Goal: Task Accomplishment & Management: Use online tool/utility

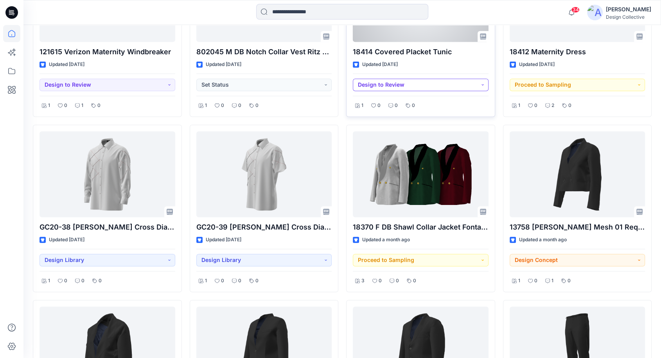
scroll to position [1199, 0]
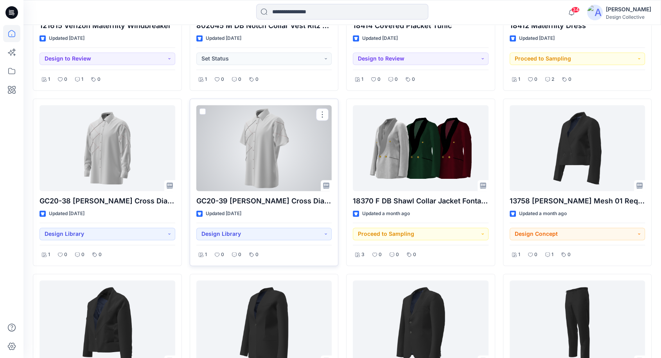
click at [253, 145] on div at bounding box center [264, 148] width 136 height 86
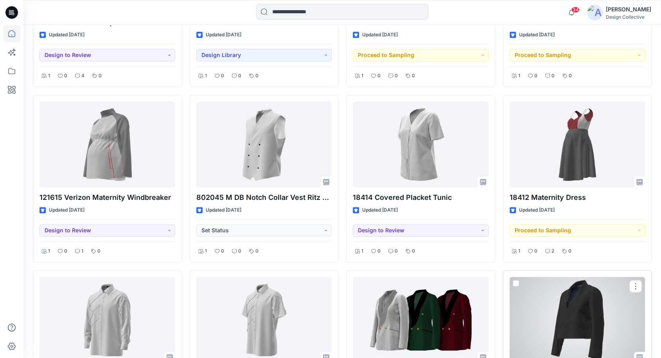
scroll to position [996, 0]
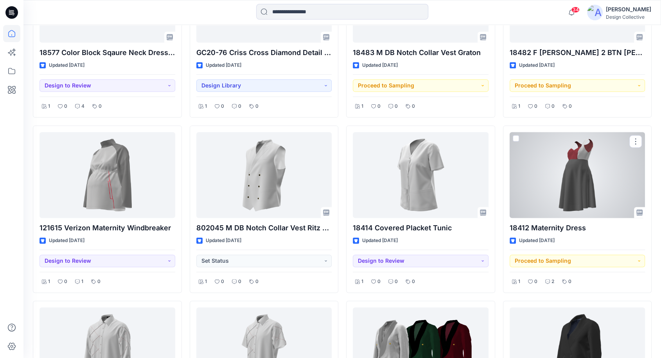
click at [541, 154] on div at bounding box center [577, 175] width 136 height 86
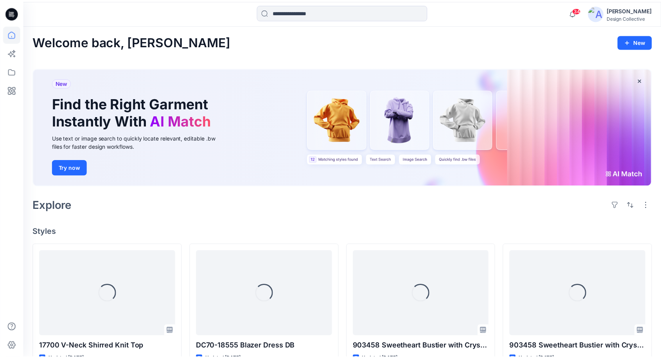
scroll to position [996, 0]
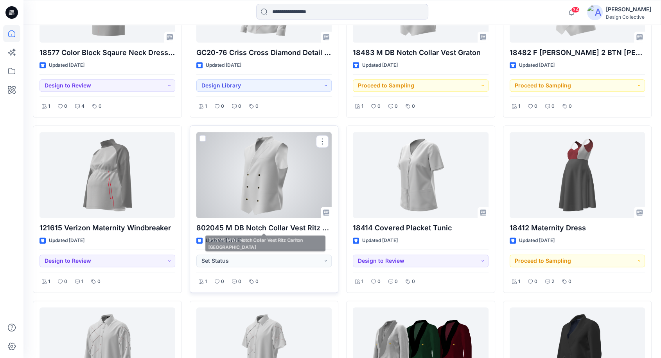
click at [253, 168] on div at bounding box center [264, 175] width 136 height 86
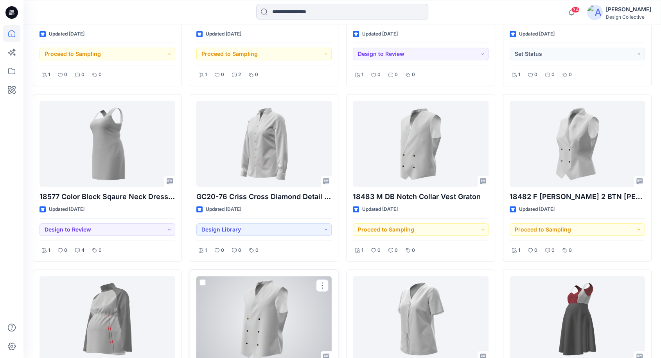
scroll to position [847, 0]
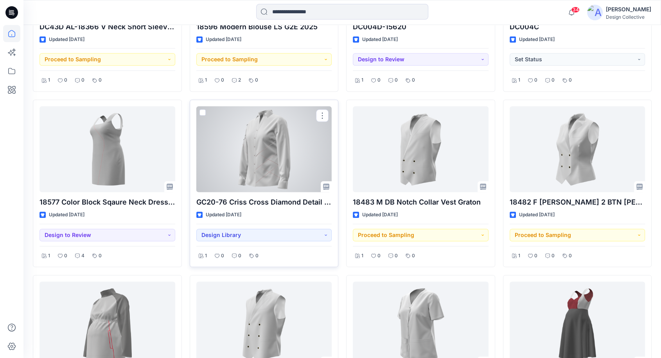
click at [254, 154] on div at bounding box center [264, 149] width 136 height 86
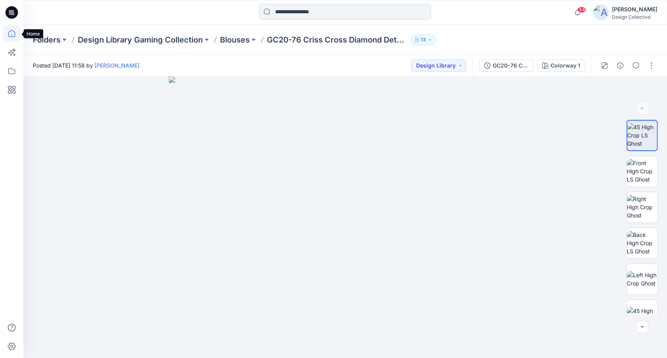
click at [16, 35] on icon at bounding box center [11, 33] width 17 height 17
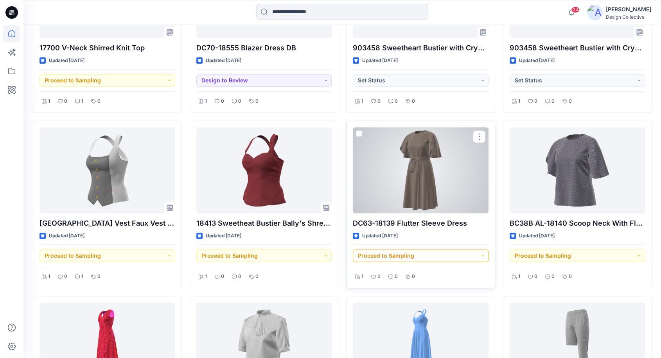
scroll to position [289, 0]
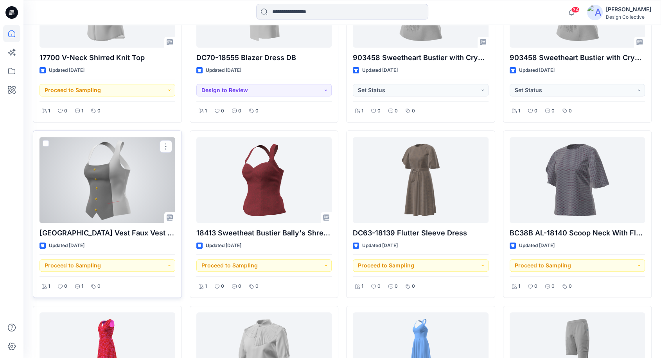
click at [93, 191] on div at bounding box center [107, 180] width 136 height 86
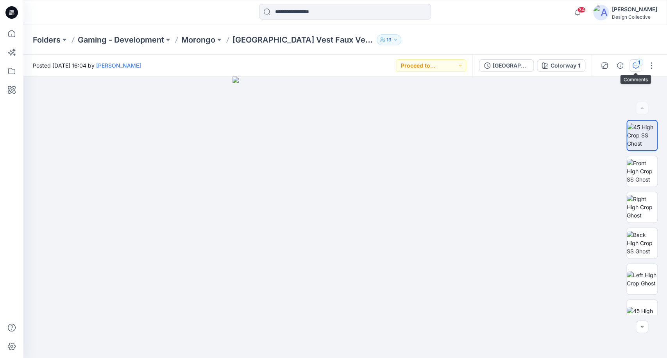
click at [634, 65] on icon "button" at bounding box center [636, 66] width 6 height 6
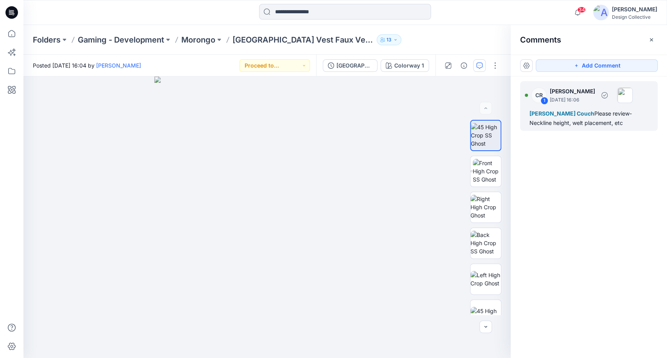
click at [623, 123] on div "[PERSON_NAME] Couch Please review- Neckline height, welt placement, etc" at bounding box center [589, 118] width 119 height 19
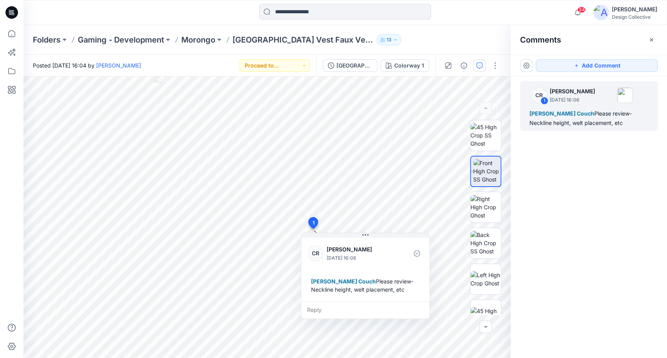
click at [585, 201] on div "CR 1 [PERSON_NAME] [DATE] 16:06 [PERSON_NAME] Couch Please review- Neckline hei…" at bounding box center [589, 203] width 156 height 253
click at [460, 40] on div "Folders Gaming - Development Morongo [GEOGRAPHIC_DATA] Vest Faux Vest Cocktail …" at bounding box center [315, 39] width 564 height 11
click at [650, 38] on icon "button" at bounding box center [651, 39] width 3 height 3
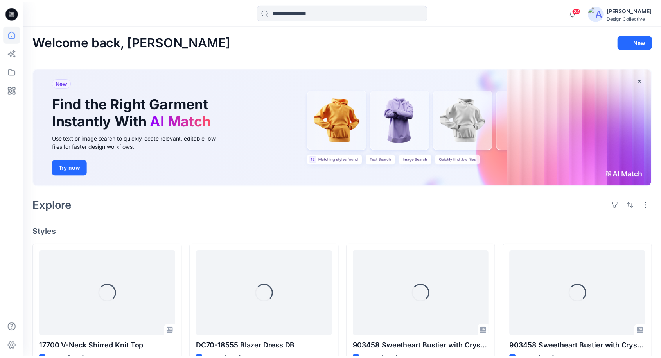
scroll to position [289, 0]
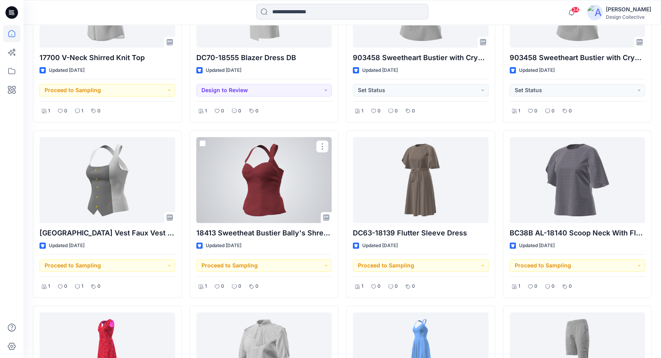
click at [279, 199] on div at bounding box center [264, 180] width 136 height 86
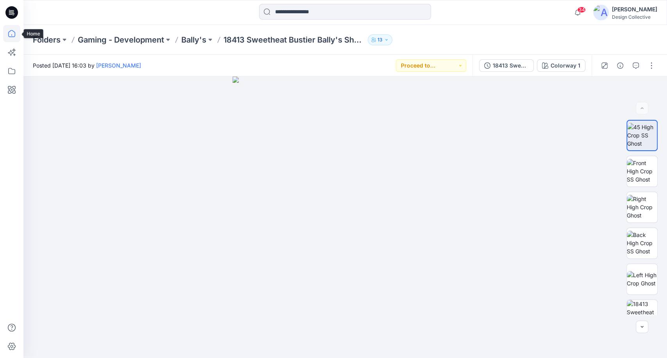
click at [14, 32] on icon at bounding box center [11, 33] width 17 height 17
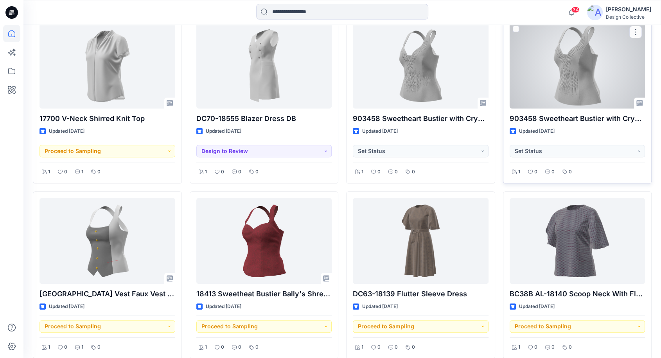
scroll to position [202, 0]
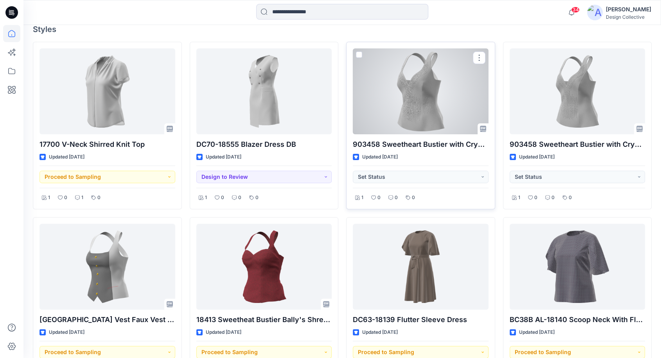
click at [400, 83] on div at bounding box center [421, 91] width 136 height 86
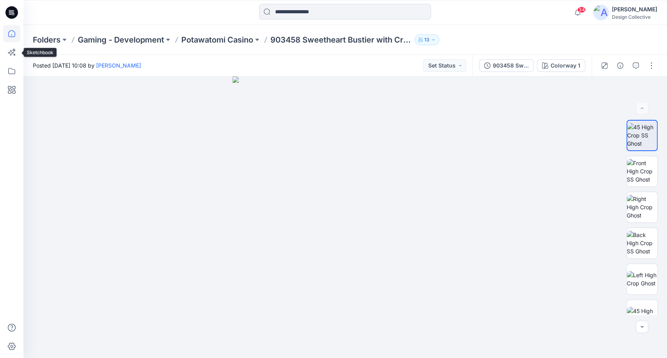
click at [13, 39] on icon at bounding box center [11, 33] width 17 height 17
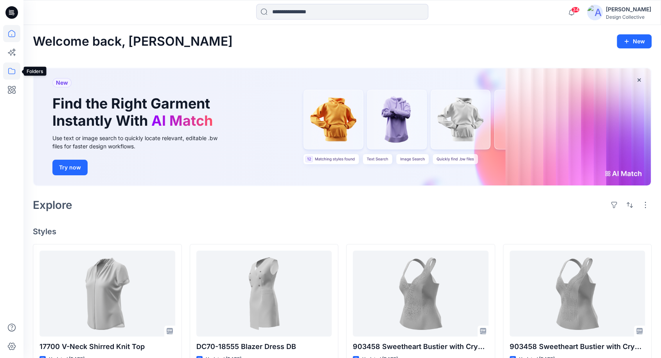
click at [11, 74] on icon at bounding box center [11, 71] width 7 height 6
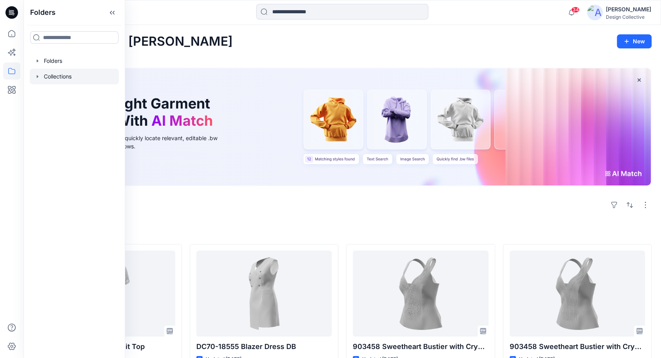
click at [35, 73] on icon "button" at bounding box center [37, 76] width 6 height 6
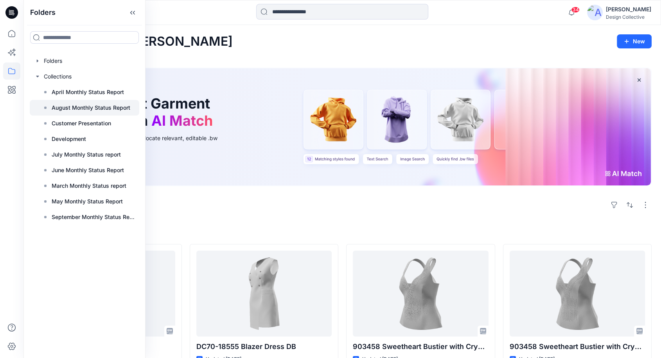
click at [91, 110] on p "August Monthly Status Report" at bounding box center [91, 107] width 79 height 9
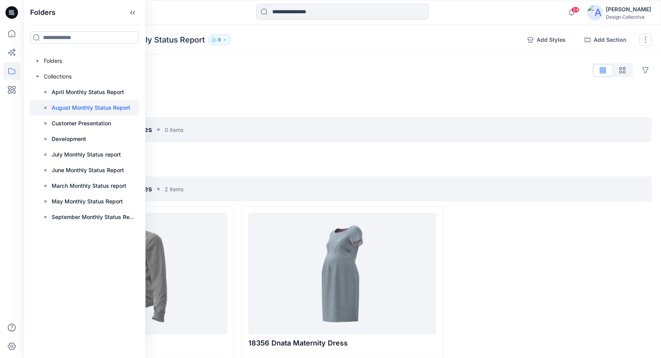
click at [468, 66] on div "Styles Hide Legacy Styles" at bounding box center [342, 70] width 618 height 13
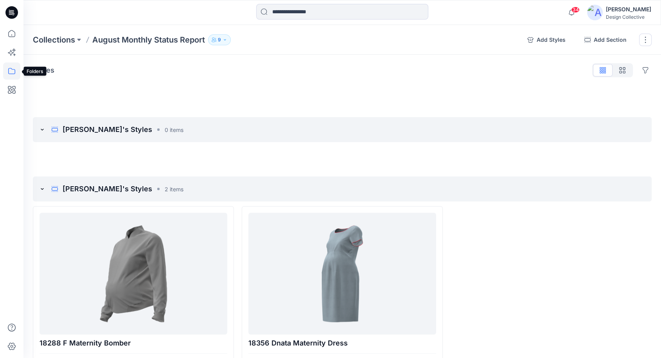
click at [10, 68] on icon at bounding box center [11, 71] width 7 height 6
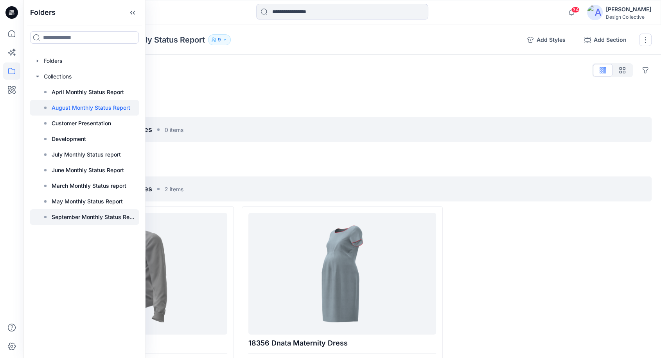
click at [59, 216] on p "September Monthly Status Report" at bounding box center [93, 217] width 83 height 9
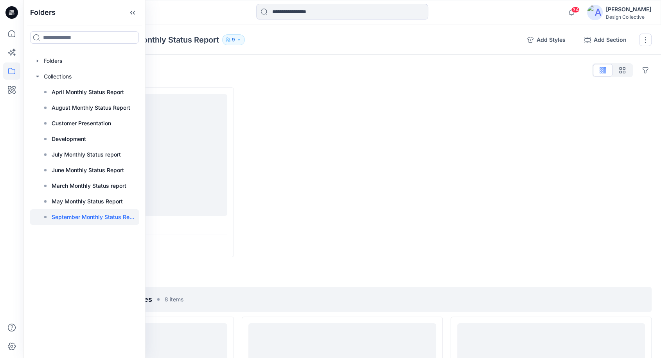
click at [526, 136] on div at bounding box center [550, 173] width 201 height 170
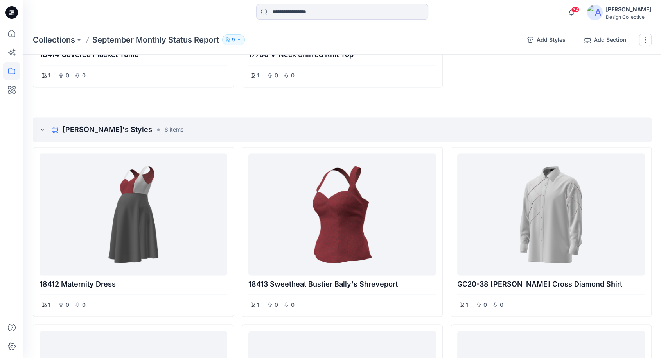
scroll to position [1189, 0]
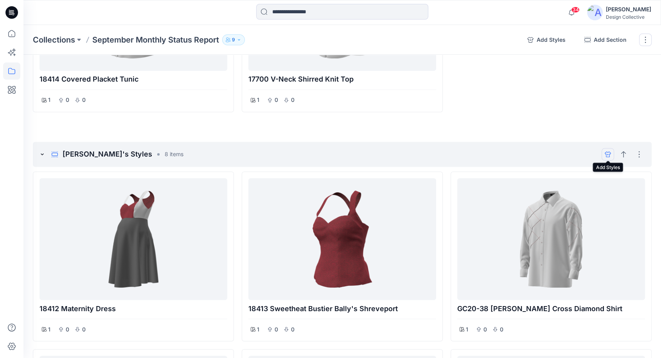
click at [607, 154] on icon "add styles" at bounding box center [608, 154] width 2 height 0
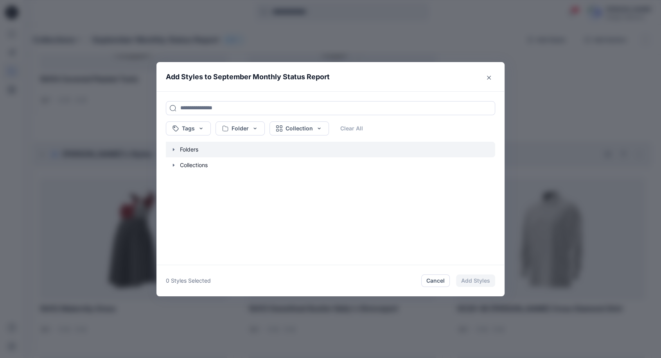
click at [174, 148] on icon "button" at bounding box center [173, 150] width 6 height 6
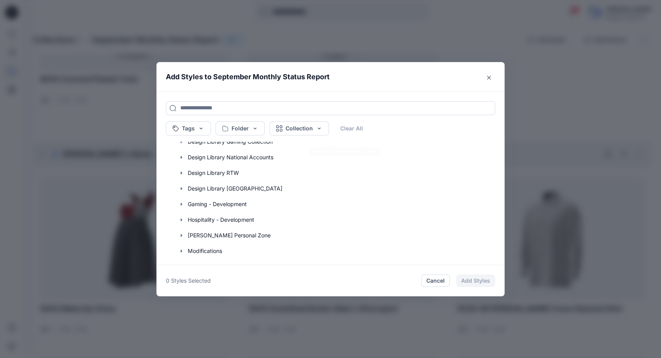
scroll to position [87, 0]
click at [184, 205] on icon "button" at bounding box center [181, 204] width 6 height 6
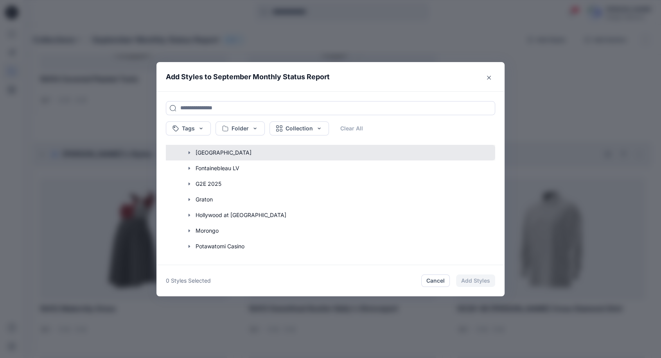
scroll to position [260, 0]
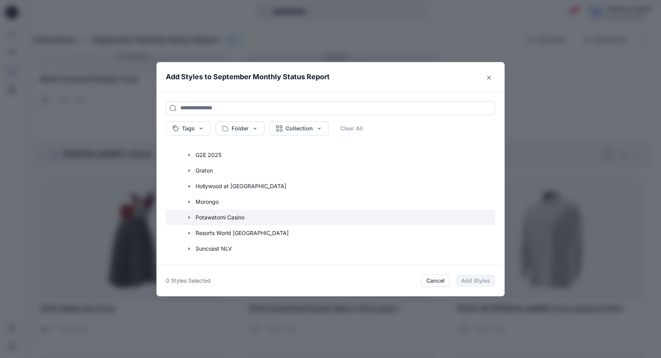
click at [191, 217] on icon "button" at bounding box center [189, 218] width 6 height 6
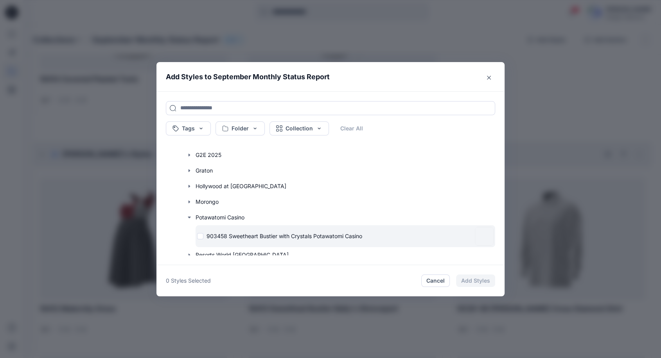
click at [203, 237] on div "903458 Sweetheart Bustier with Crystals Potawatomi Casino" at bounding box center [334, 236] width 274 height 8
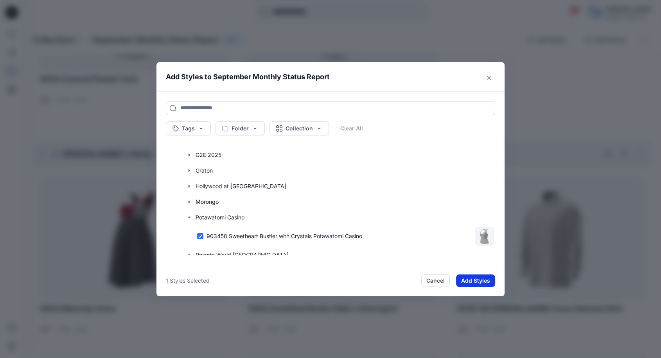
click at [475, 282] on button "Add Styles" at bounding box center [475, 281] width 39 height 13
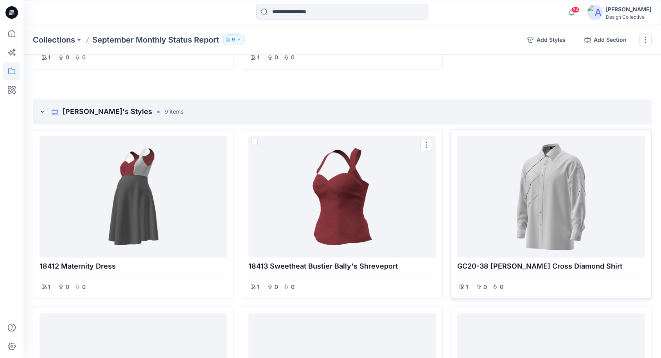
scroll to position [1218, 0]
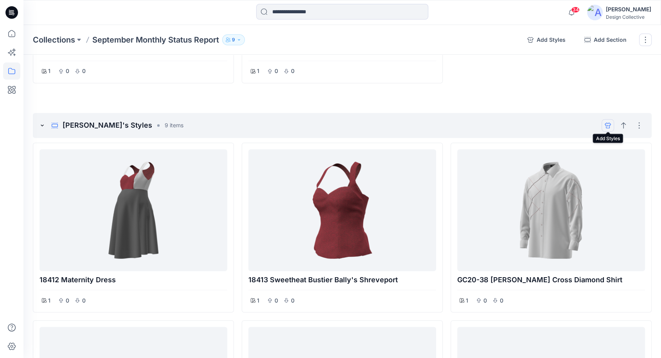
click at [607, 125] on icon "add styles" at bounding box center [607, 125] width 6 height 6
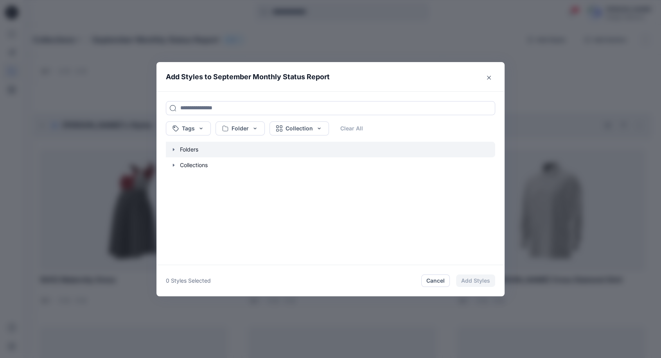
click at [174, 150] on icon "button" at bounding box center [174, 149] width 2 height 3
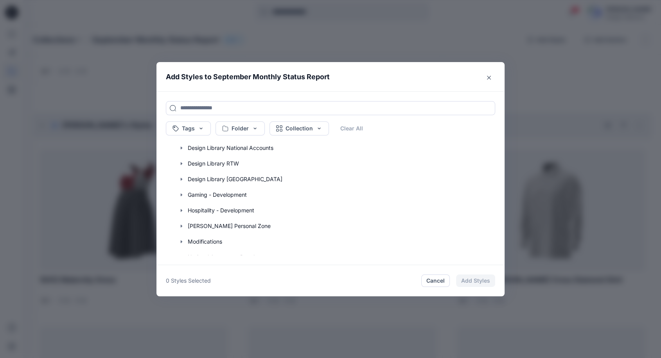
scroll to position [116, 0]
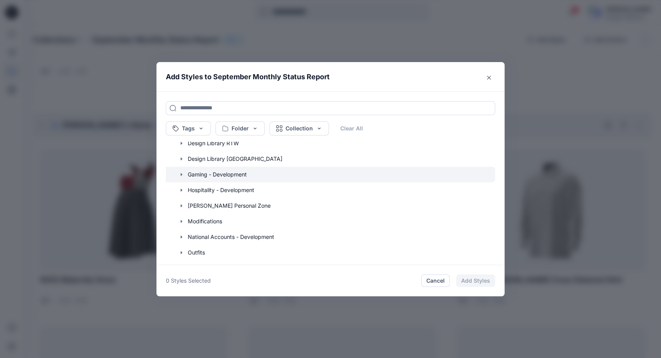
click at [182, 175] on icon "button" at bounding box center [182, 174] width 2 height 3
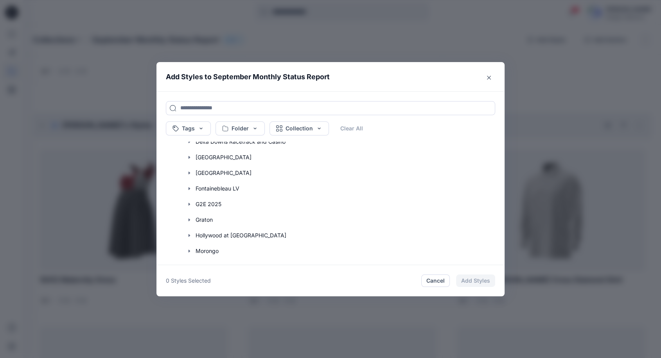
scroll to position [231, 0]
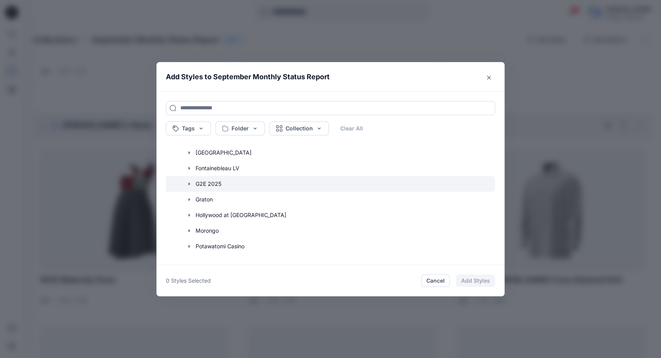
click at [190, 184] on icon "button" at bounding box center [189, 184] width 2 height 3
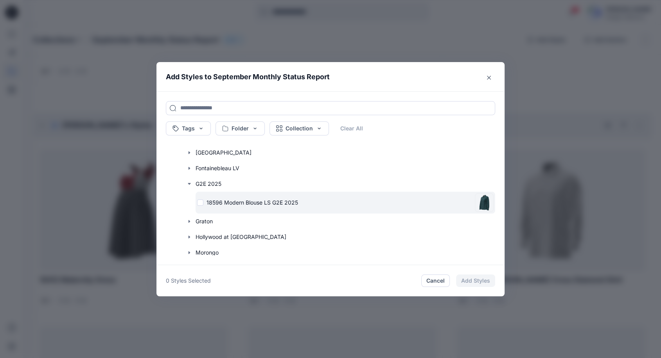
click at [204, 202] on div "18596 Modern Blouse LS G2E 2025" at bounding box center [334, 203] width 274 height 8
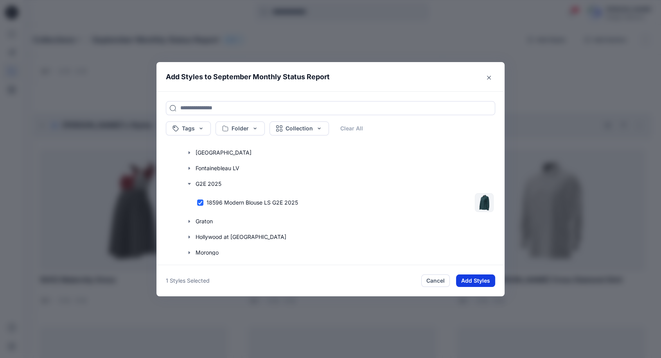
click at [468, 279] on button "Add Styles" at bounding box center [475, 281] width 39 height 13
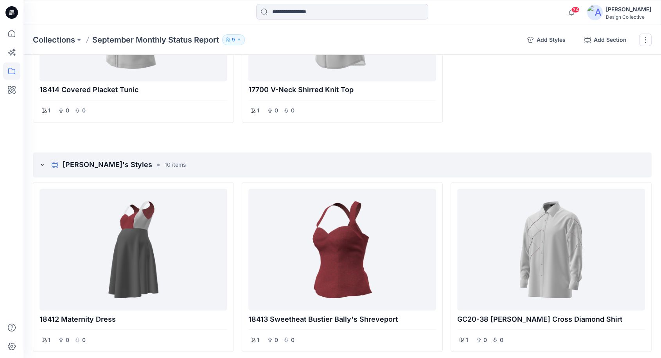
scroll to position [1164, 0]
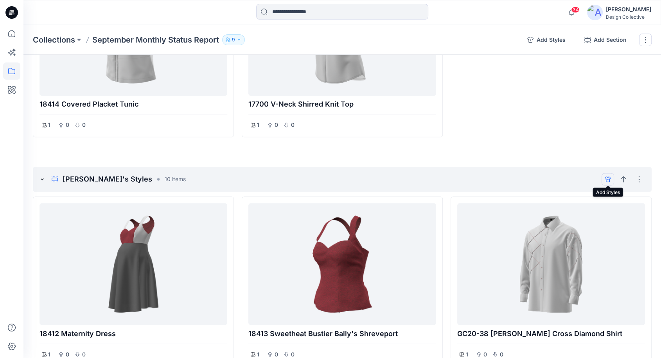
click at [606, 176] on icon "add styles" at bounding box center [607, 179] width 6 height 6
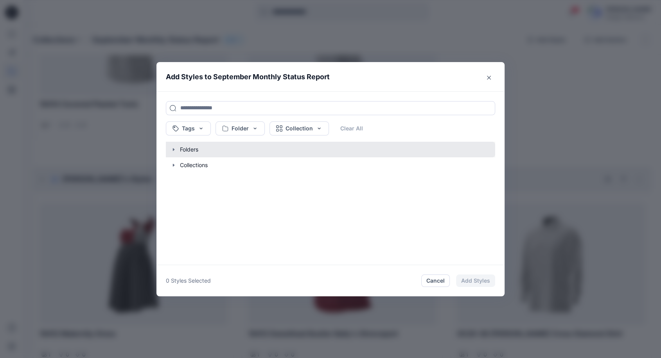
click at [173, 150] on button "button" at bounding box center [326, 150] width 337 height 16
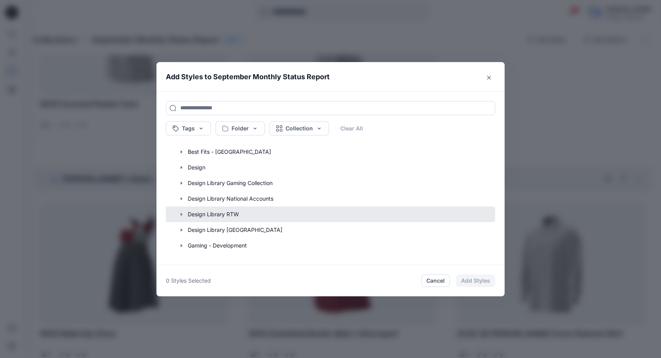
scroll to position [87, 0]
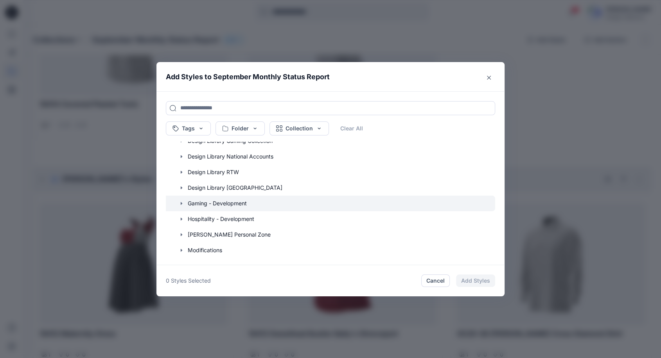
click at [183, 201] on icon "button" at bounding box center [181, 204] width 6 height 6
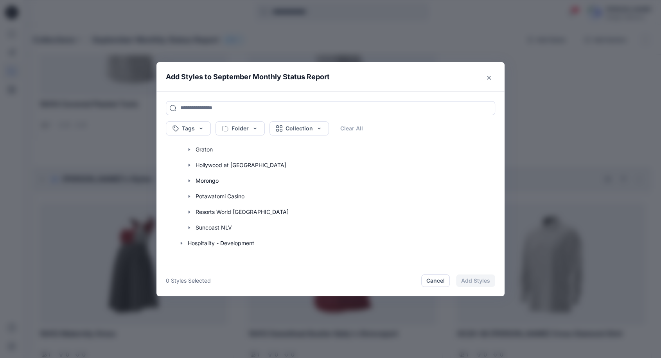
scroll to position [289, 0]
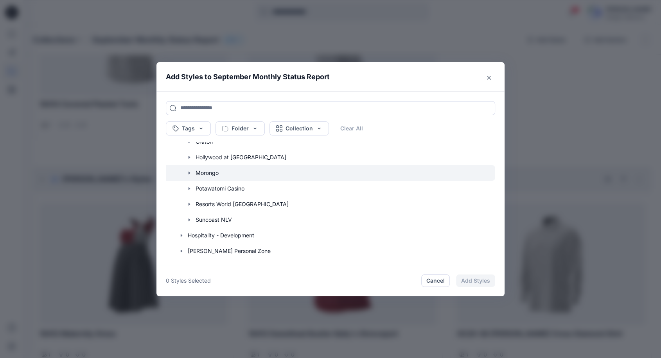
click at [192, 171] on icon "button" at bounding box center [189, 173] width 6 height 6
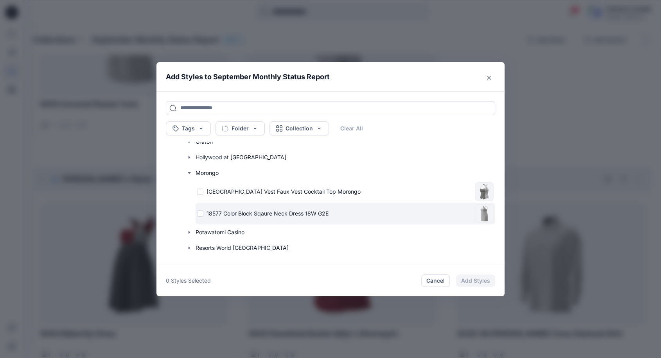
click at [204, 210] on div "18577 Color Block Sqaure Neck Dress 18W G2E" at bounding box center [334, 214] width 274 height 8
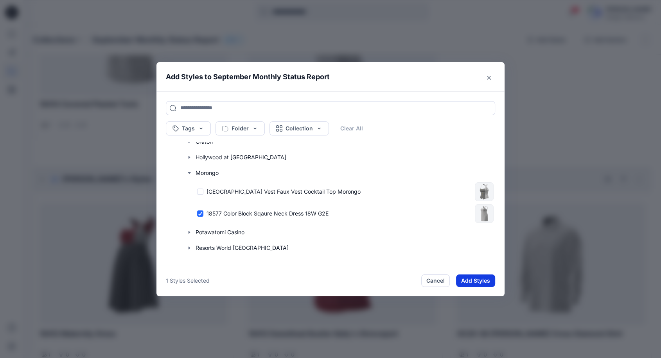
click at [469, 283] on button "Add Styles" at bounding box center [475, 281] width 39 height 13
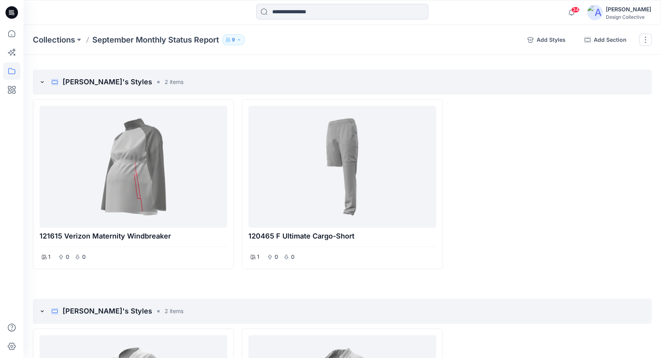
scroll to position [788, 0]
